Goal: Information Seeking & Learning: Learn about a topic

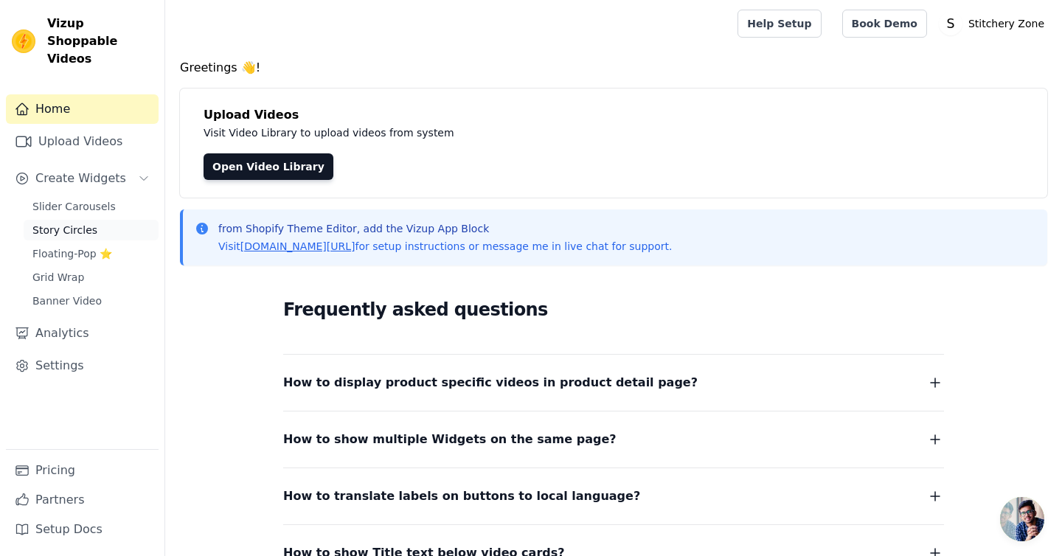
click at [68, 223] on span "Story Circles" at bounding box center [64, 230] width 65 height 15
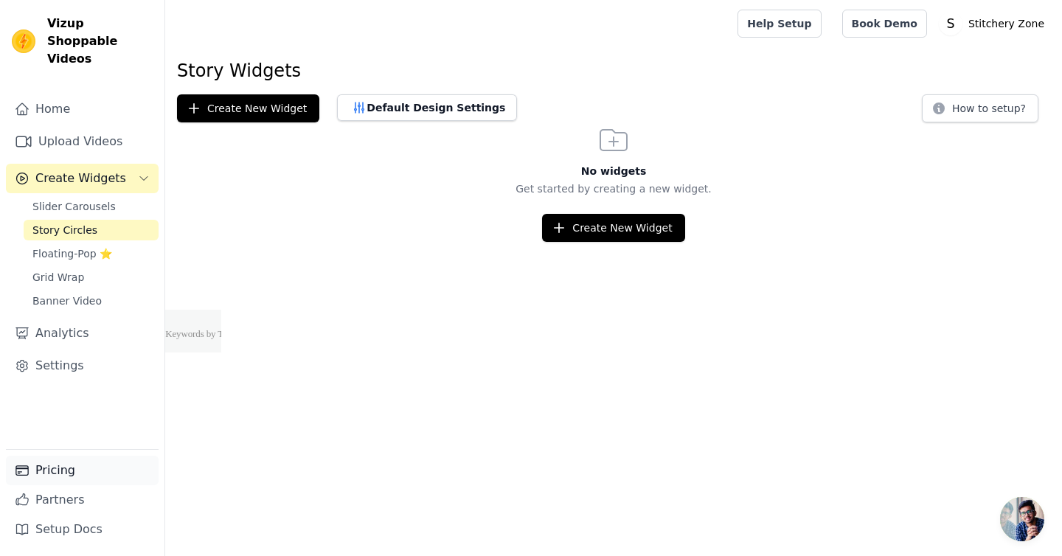
click at [95, 462] on link "Pricing" at bounding box center [82, 470] width 153 height 29
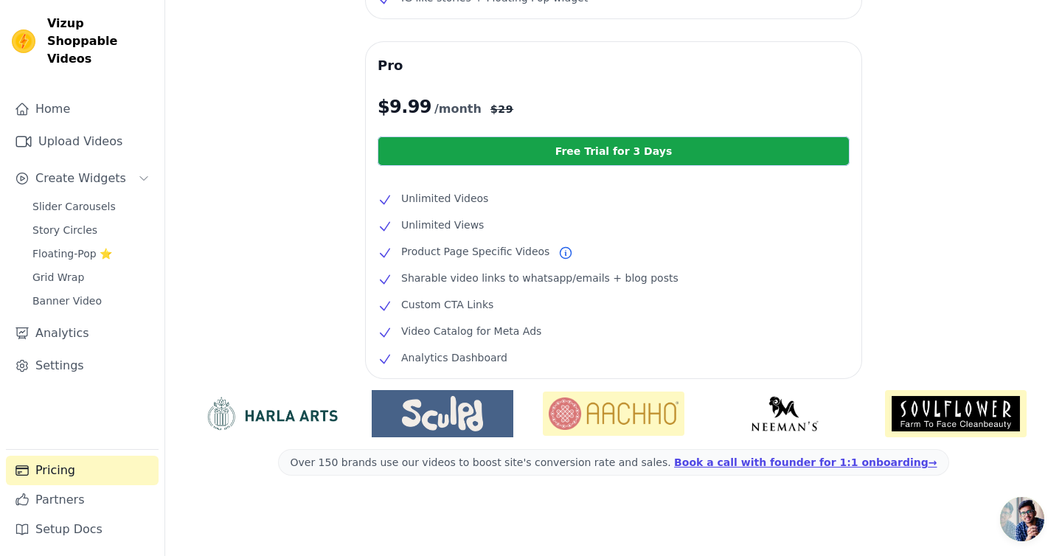
scroll to position [311, 0]
